Goal: Information Seeking & Learning: Learn about a topic

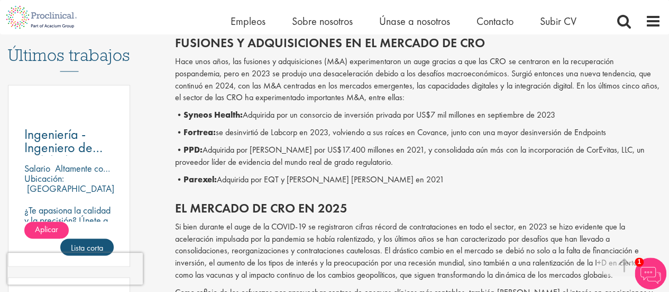
scroll to position [635, 0]
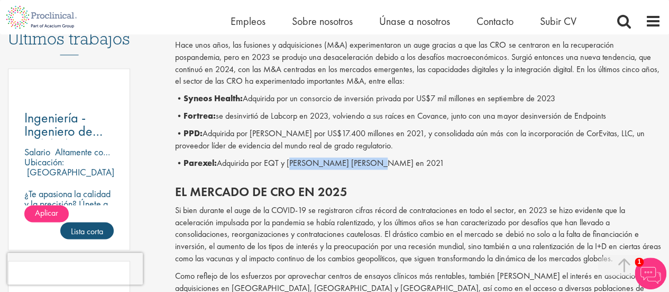
drag, startPoint x: 291, startPoint y: 162, endPoint x: 392, endPoint y: 162, distance: 101.1
click at [392, 162] on p "• Parexel: Adquirida por EQT y [PERSON_NAME] [PERSON_NAME] en 2021" at bounding box center [418, 163] width 486 height 12
click at [421, 163] on p "• Parexel: Adquirida por EQT y [PERSON_NAME] [PERSON_NAME] en 2021" at bounding box center [418, 163] width 486 height 12
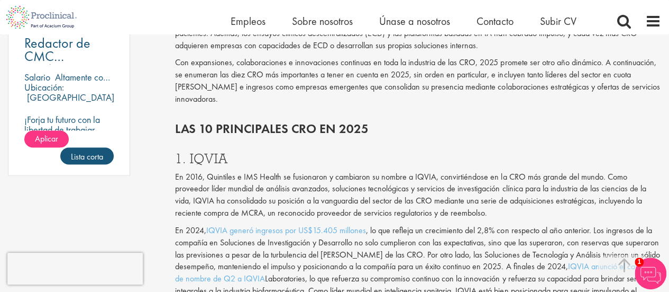
scroll to position [952, 0]
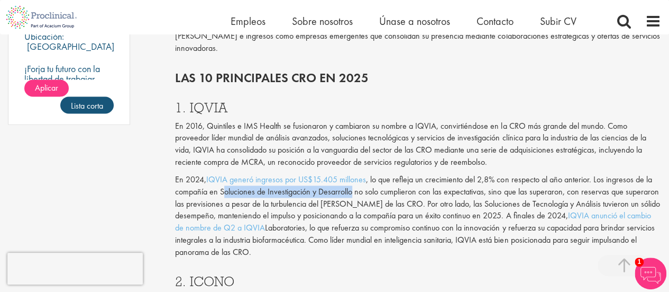
drag, startPoint x: 224, startPoint y: 189, endPoint x: 348, endPoint y: 193, distance: 123.8
click at [348, 193] on font ", lo que refleja un crecimiento del 2,8% con respecto al año anterior. Los ingr…" at bounding box center [417, 197] width 485 height 48
drag, startPoint x: 265, startPoint y: 192, endPoint x: 359, endPoint y: 195, distance: 94.2
click at [359, 195] on font ", lo que refleja un crecimiento del 2,8% con respecto al año anterior. Los ingr…" at bounding box center [417, 197] width 485 height 48
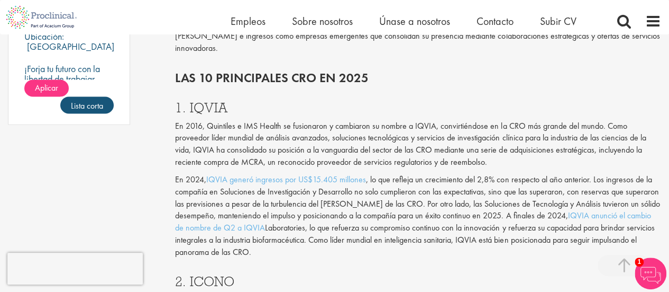
click at [457, 190] on font ", lo que refleja un crecimiento del 2,8% con respecto al año anterior. Los ingr…" at bounding box center [417, 197] width 485 height 48
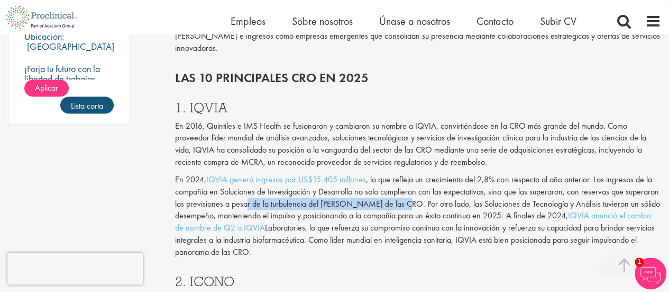
drag, startPoint x: 242, startPoint y: 203, endPoint x: 404, endPoint y: 206, distance: 161.9
click at [403, 206] on font ", lo que refleja un crecimiento del 2,8% con respecto al año anterior. Los ingr…" at bounding box center [417, 197] width 485 height 48
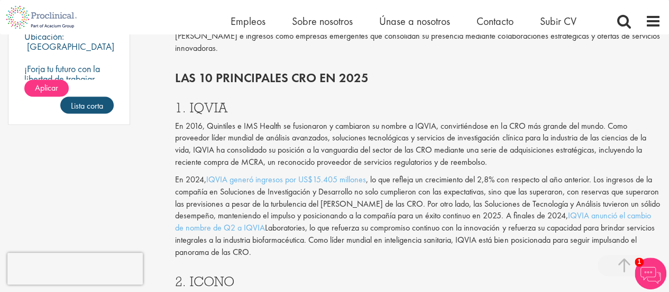
click at [441, 205] on font ", lo que refleja un crecimiento del 2,8% con respecto al año anterior. Los ingr…" at bounding box center [417, 197] width 485 height 48
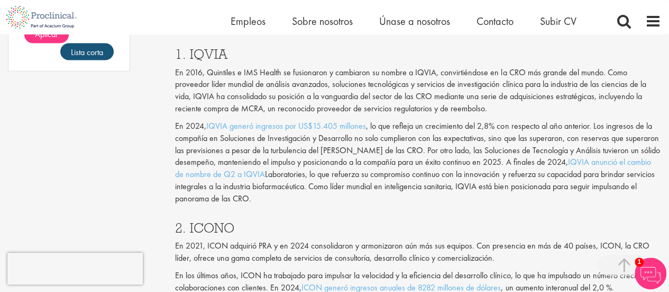
scroll to position [1058, 0]
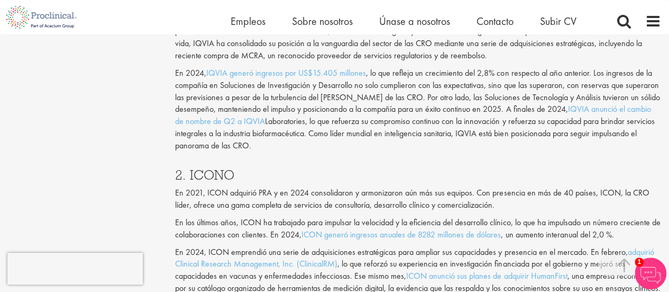
click at [223, 176] on font "2. ICONO" at bounding box center [204, 174] width 59 height 17
click at [223, 178] on font "2. ICONO" at bounding box center [204, 174] width 59 height 17
click at [223, 199] on p "En 2021, ICON adquirió PRA y en 2024 consolidaron y armonizaron aún más sus equ…" at bounding box center [418, 199] width 486 height 24
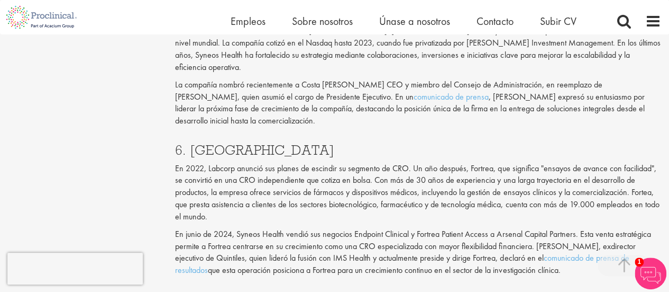
scroll to position [2169, 0]
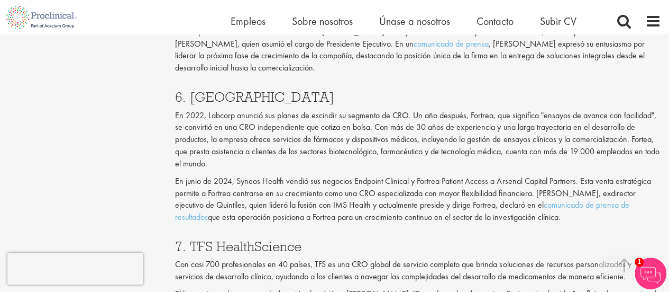
click at [222, 110] on font "En 2022, Labcorp anunció sus planes de escindir su segmento de CRO. Un año desp…" at bounding box center [417, 139] width 484 height 59
click at [278, 116] on font "En 2022, Labcorp anunció sus planes de escindir su segmento de CRO. Un año desp…" at bounding box center [417, 139] width 484 height 59
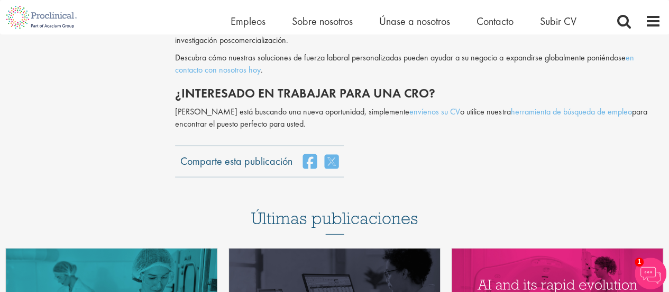
scroll to position [3333, 0]
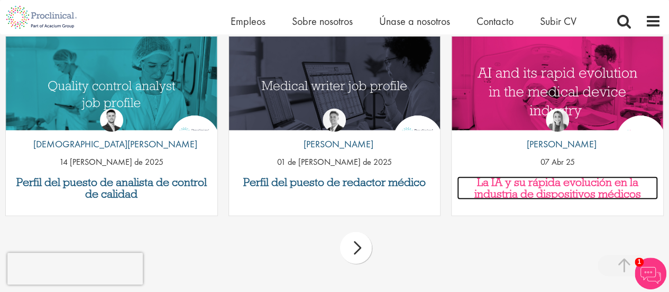
click at [567, 175] on font "La IA y su rápida evolución en la industria de dispositivos médicos" at bounding box center [557, 188] width 167 height 26
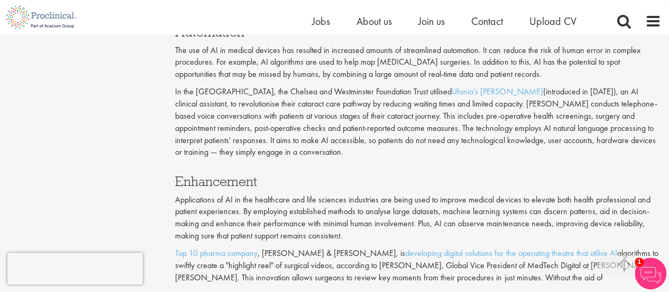
scroll to position [1111, 0]
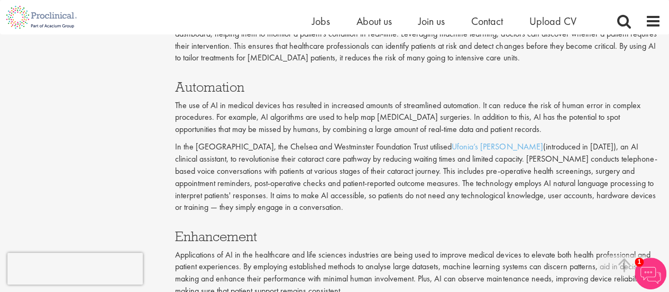
click at [159, 167] on div "Content types Quizzes Blogs Guidebooks Videos Infographics Case studies Press r…" at bounding box center [334, 24] width 669 height 2021
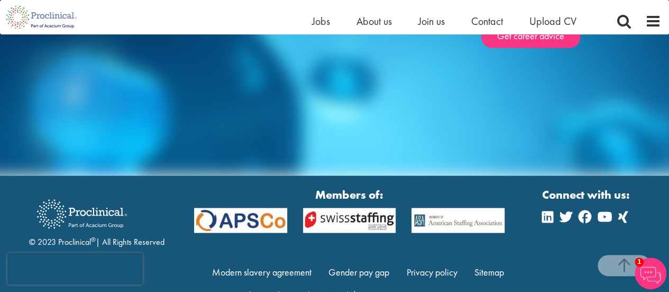
scroll to position [2945, 0]
